Goal: Information Seeking & Learning: Learn about a topic

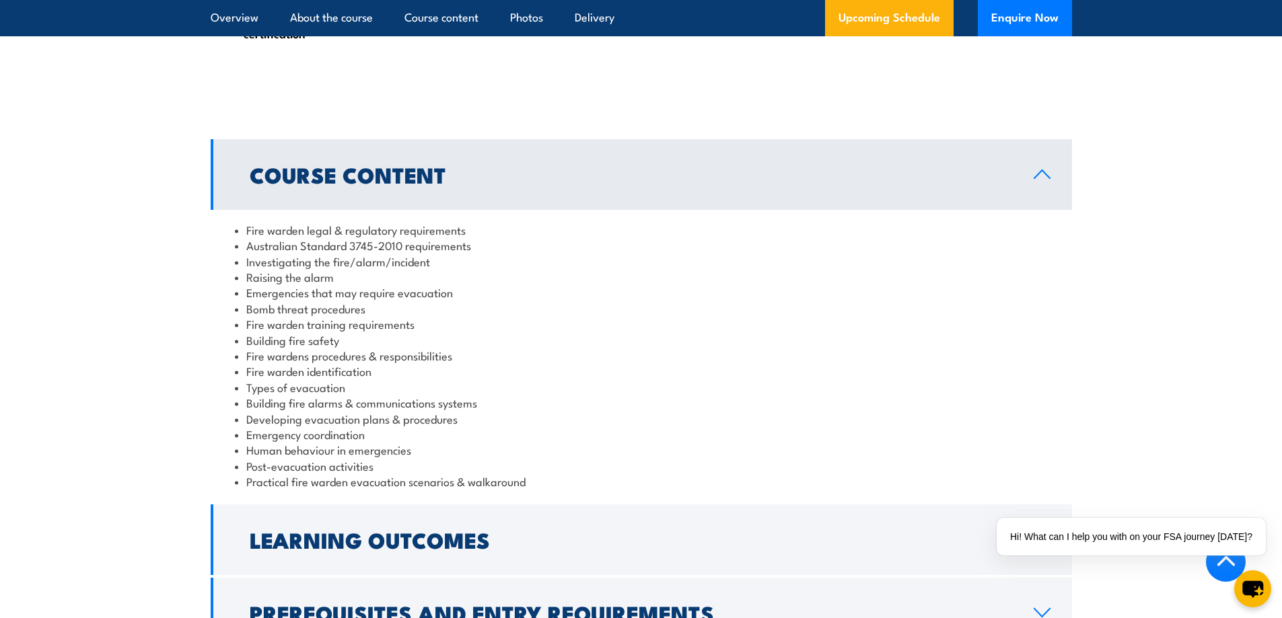
scroll to position [1278, 0]
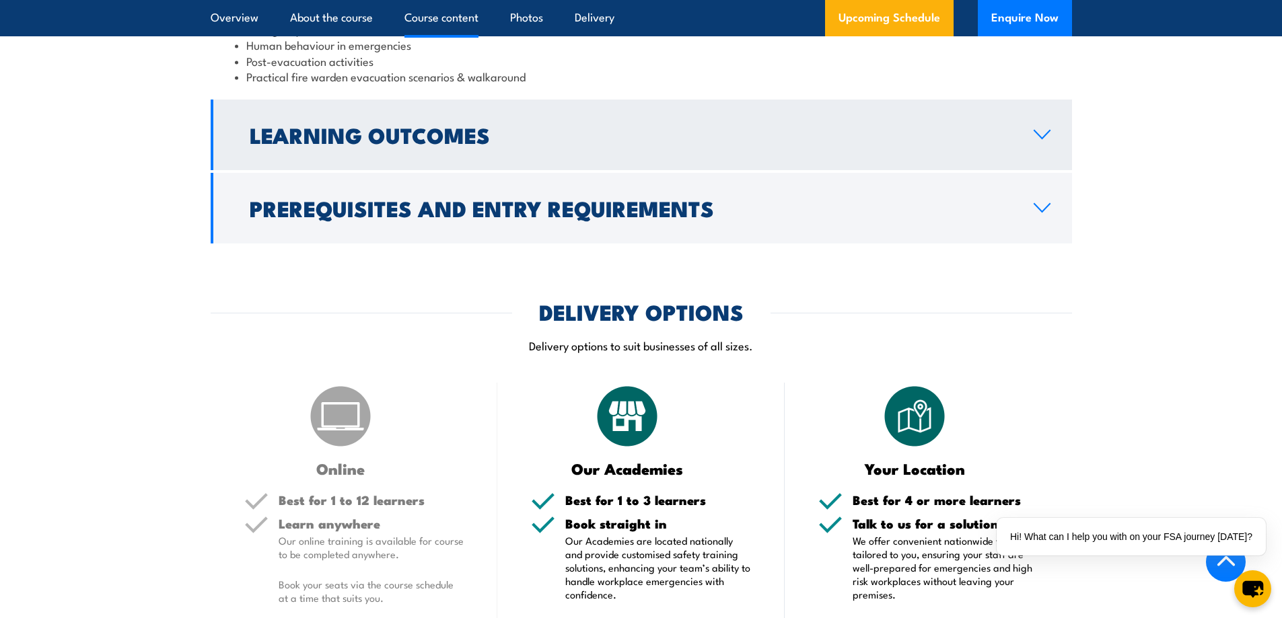
click at [494, 129] on h2 "Learning Outcomes" at bounding box center [631, 134] width 762 height 19
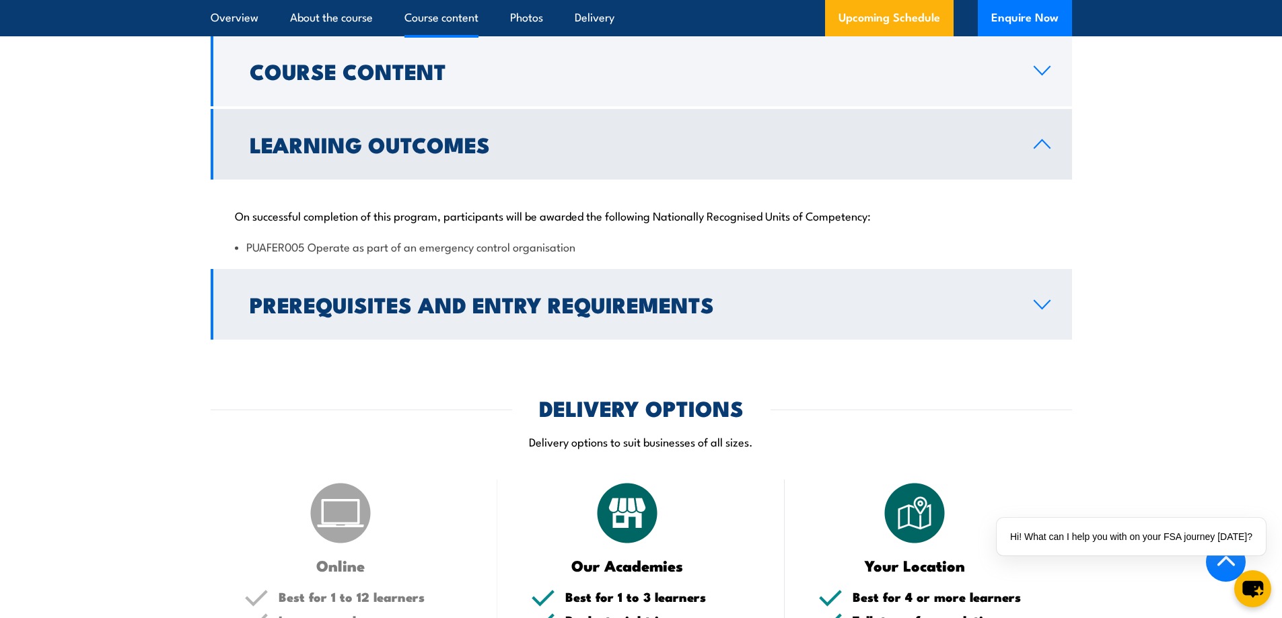
scroll to position [1372, 0]
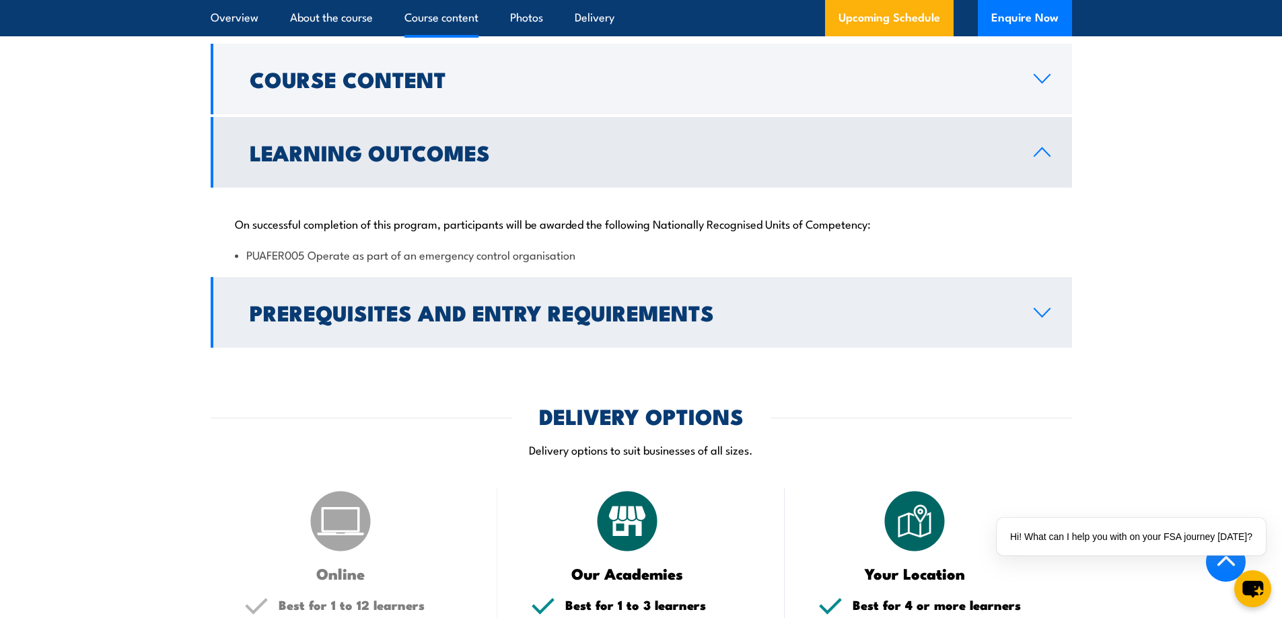
click at [384, 343] on link "Prerequisites and Entry Requirements" at bounding box center [641, 312] width 861 height 71
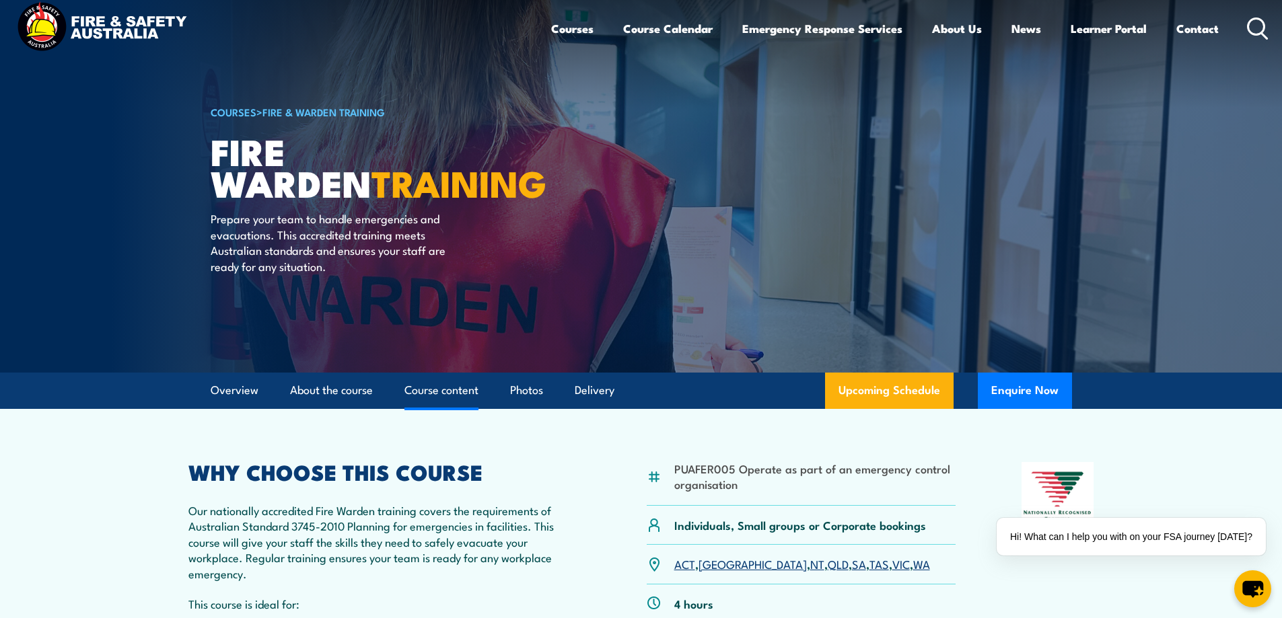
scroll to position [0, 0]
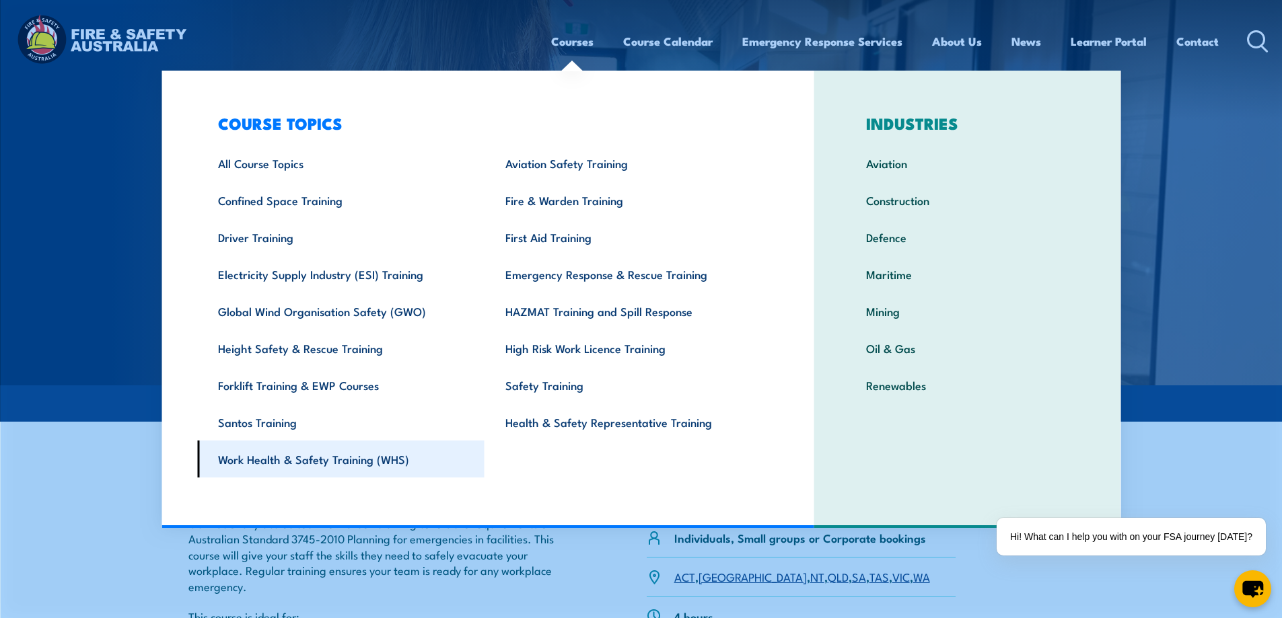
click at [289, 461] on link "Work Health & Safety Training (WHS)" at bounding box center [340, 459] width 287 height 37
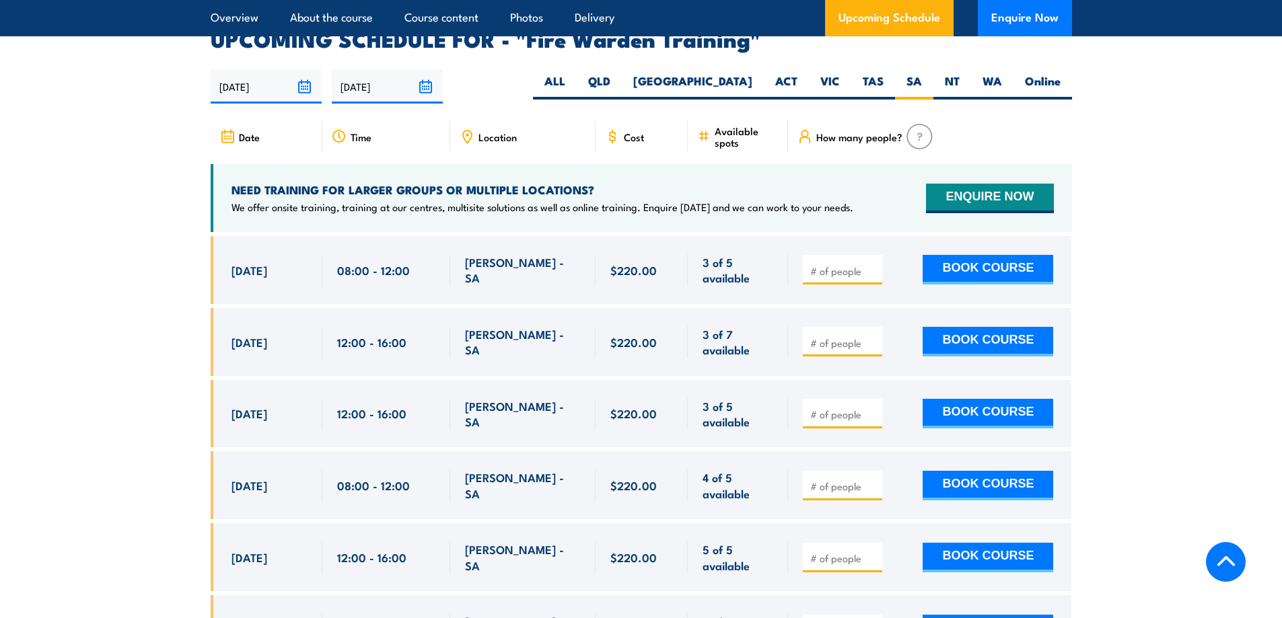
scroll to position [2502, 0]
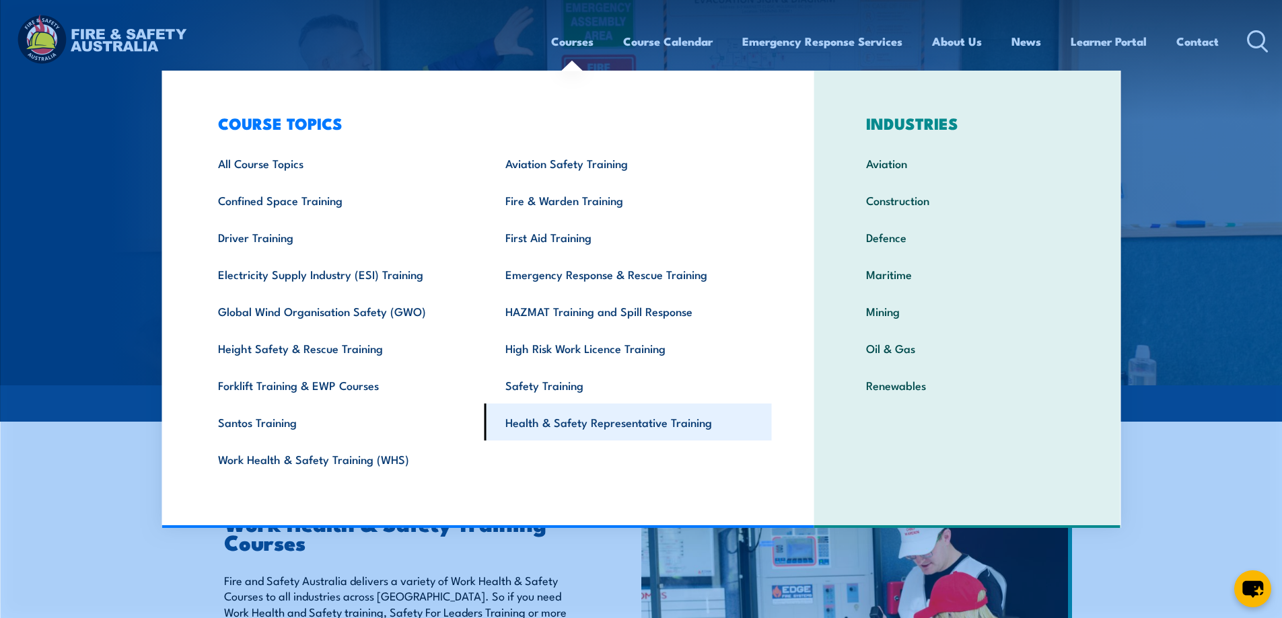
click at [566, 425] on link "Health & Safety Representative Training" at bounding box center [627, 422] width 287 height 37
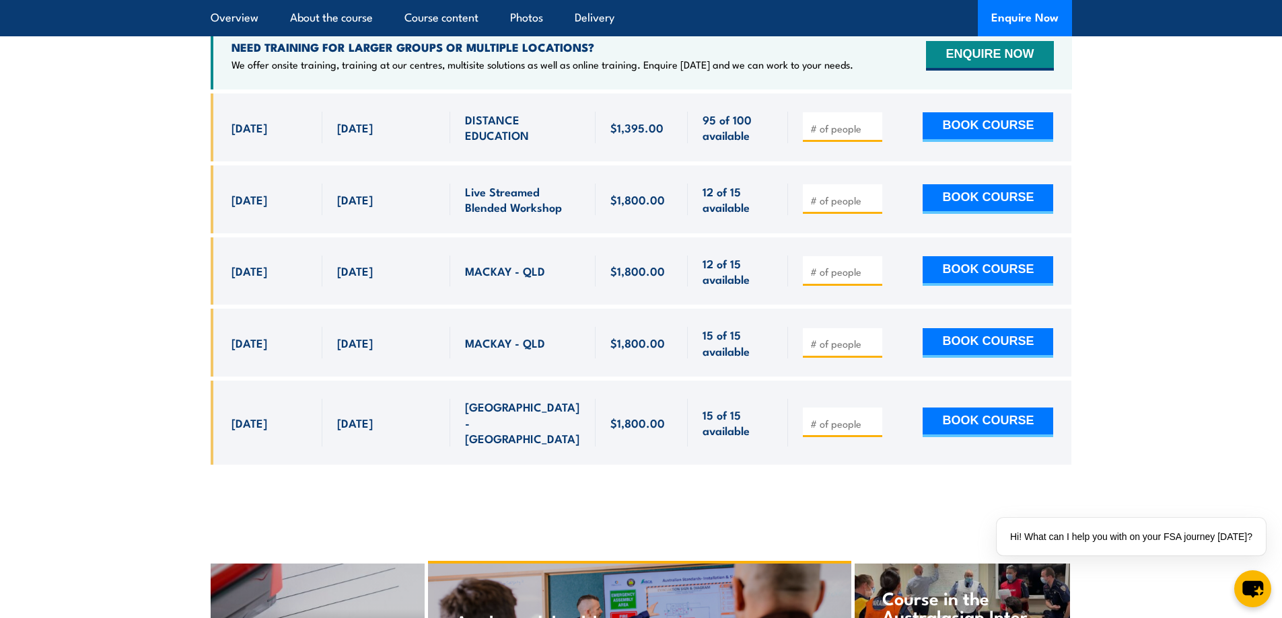
scroll to position [4440, 0]
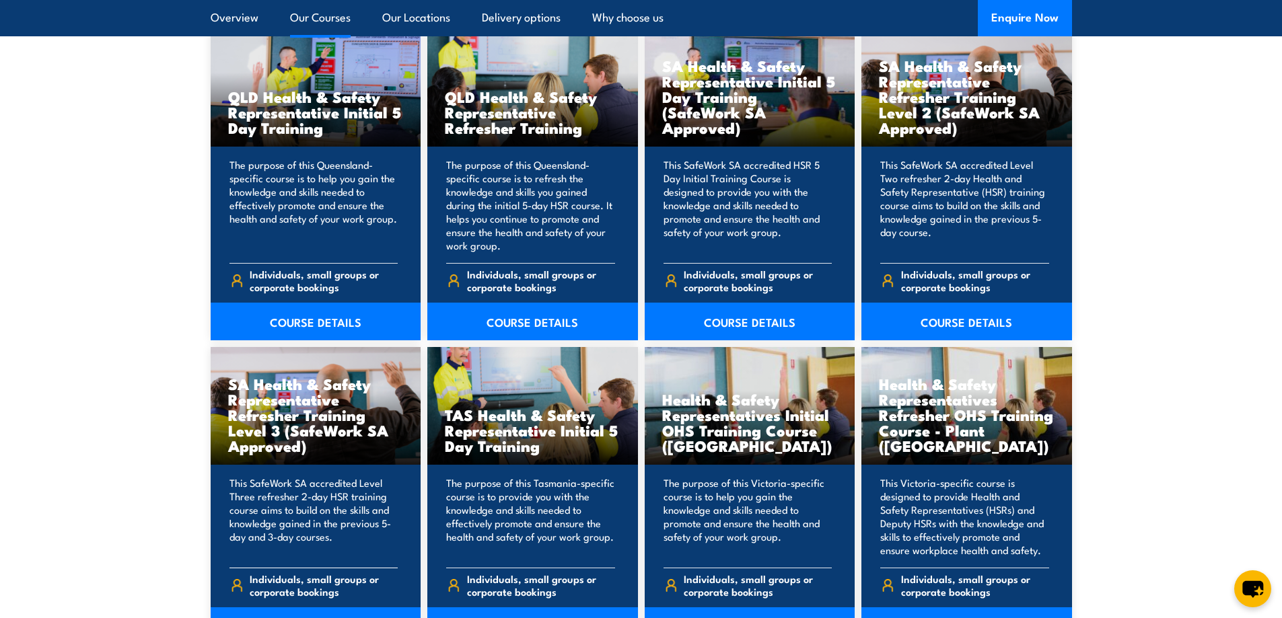
scroll to position [1749, 0]
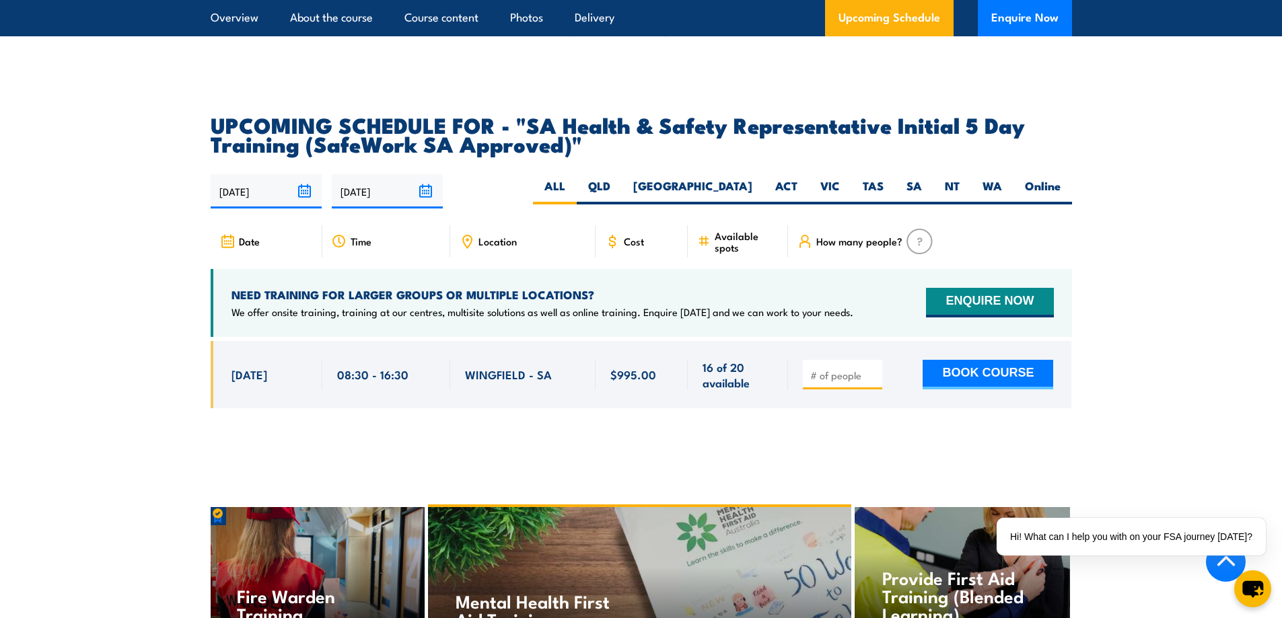
scroll to position [2220, 0]
